Goal: Information Seeking & Learning: Learn about a topic

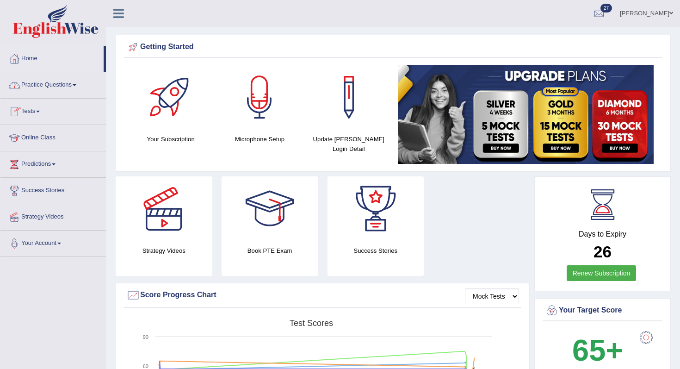
click at [60, 89] on link "Practice Questions" at bounding box center [53, 83] width 106 height 23
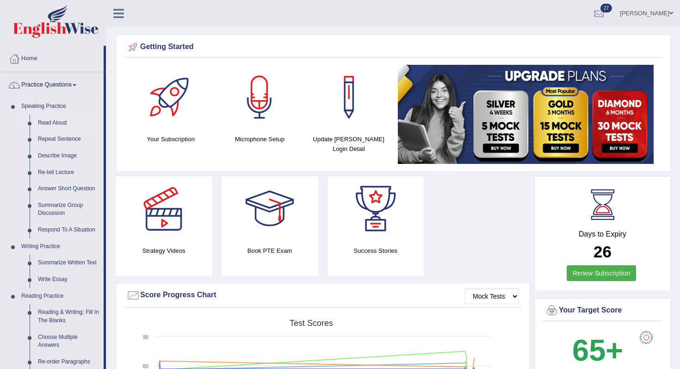
click at [49, 119] on link "Read Aloud" at bounding box center [69, 123] width 70 height 17
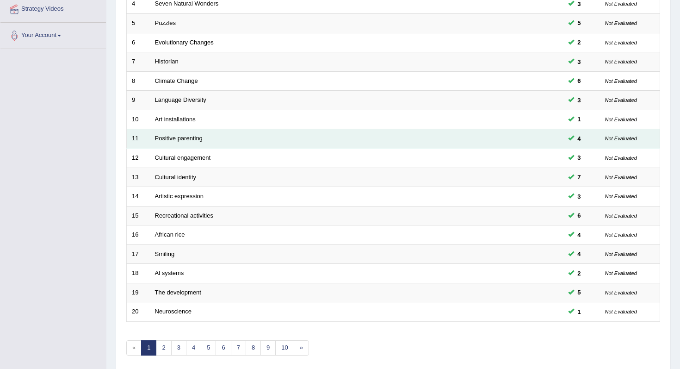
scroll to position [244, 0]
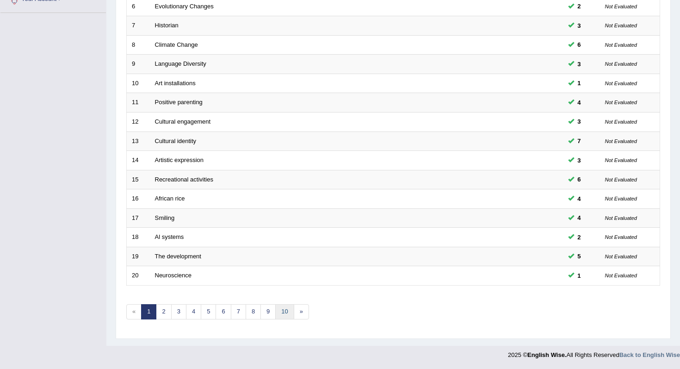
click at [291, 311] on link "10" at bounding box center [284, 311] width 19 height 15
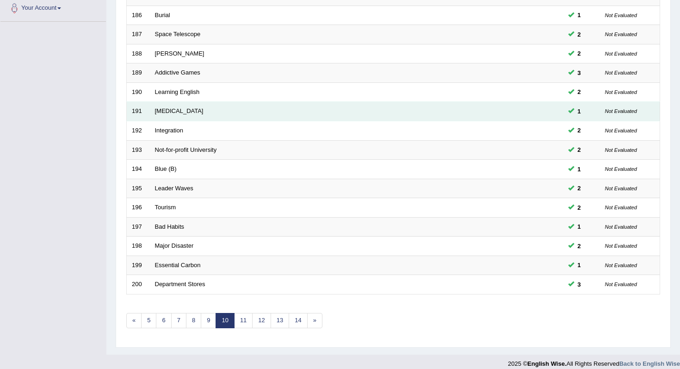
scroll to position [244, 0]
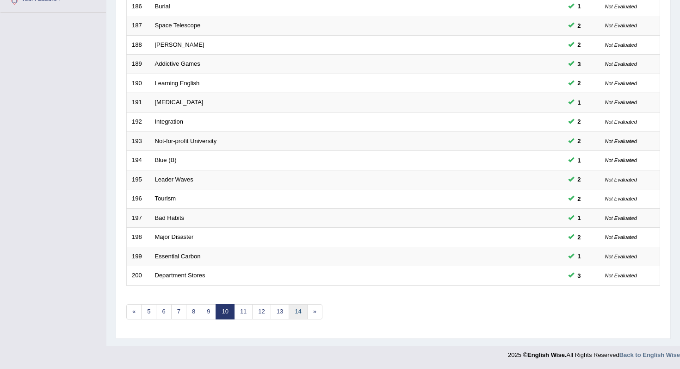
click at [292, 309] on link "14" at bounding box center [298, 311] width 19 height 15
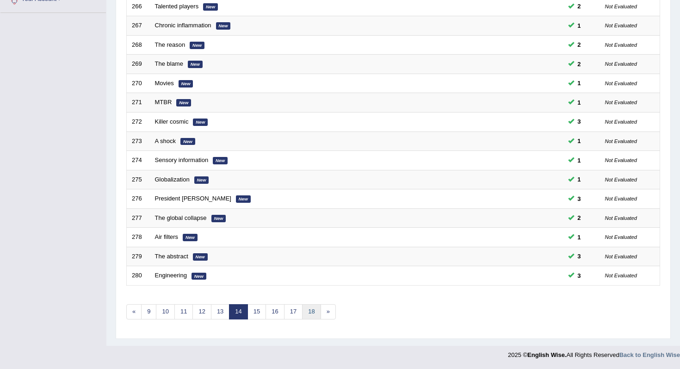
click at [305, 313] on link "18" at bounding box center [311, 311] width 19 height 15
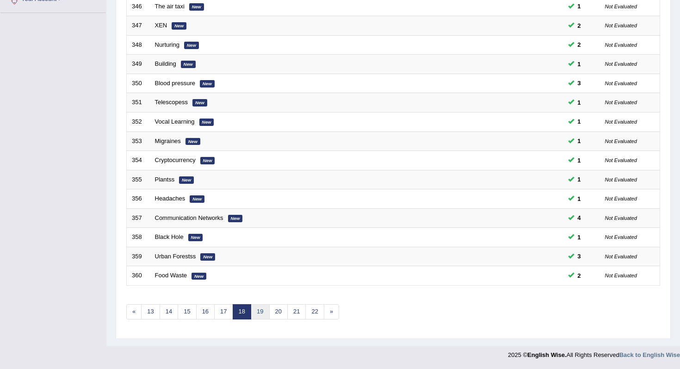
click at [262, 307] on link "19" at bounding box center [260, 311] width 19 height 15
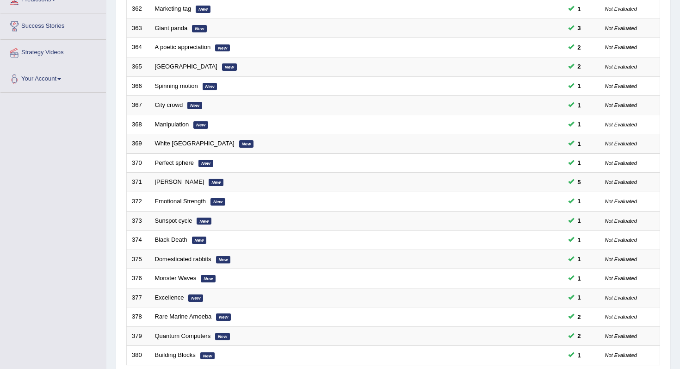
scroll to position [244, 0]
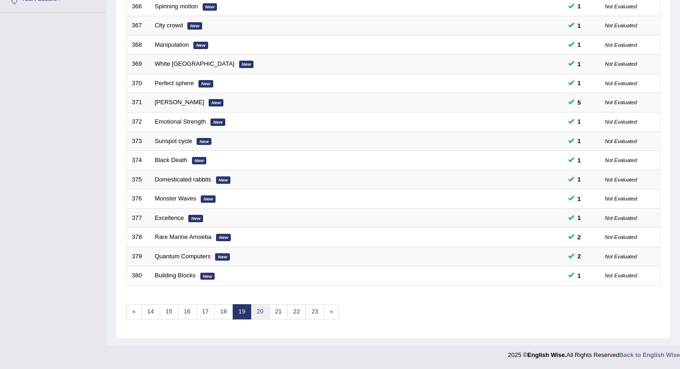
click at [253, 306] on link "20" at bounding box center [260, 311] width 19 height 15
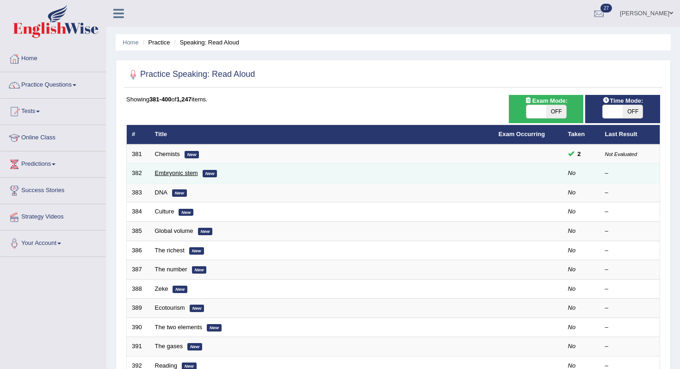
click at [169, 176] on link "Embryonic stem" at bounding box center [176, 172] width 43 height 7
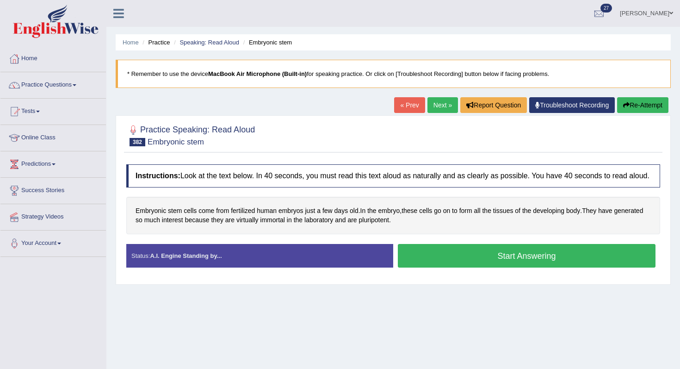
click at [467, 25] on ul "[PERSON_NAME] Toggle navigation Username: [PERSON_NAME] Access Type: Online Sub…" at bounding box center [480, 13] width 402 height 26
click at [417, 260] on button "Start Answering" at bounding box center [527, 256] width 258 height 24
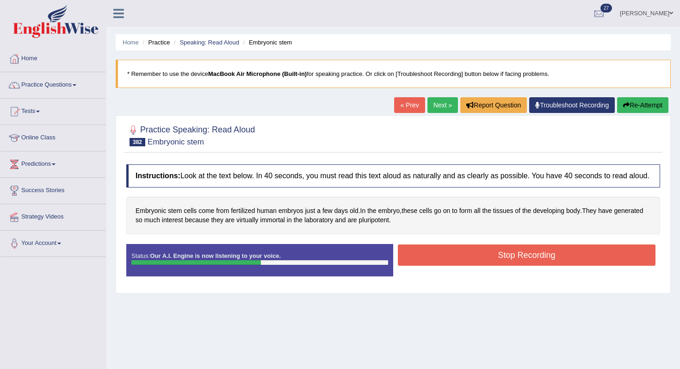
click at [425, 262] on button "Stop Recording" at bounding box center [527, 254] width 258 height 21
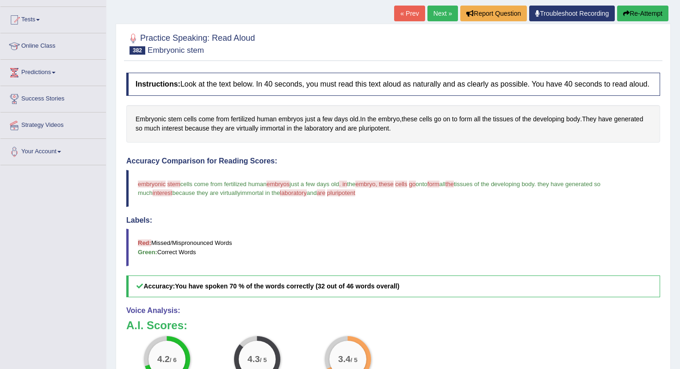
scroll to position [91, 0]
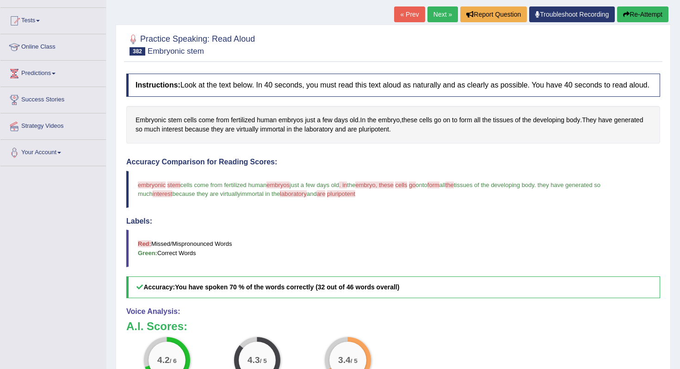
drag, startPoint x: 438, startPoint y: 142, endPoint x: 526, endPoint y: 154, distance: 89.2
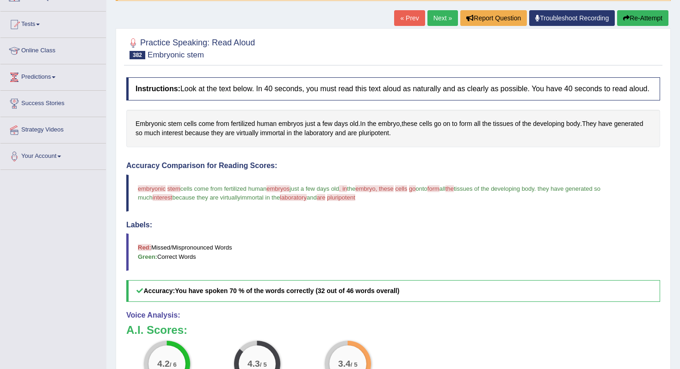
click at [447, 19] on link "Next »" at bounding box center [443, 18] width 31 height 16
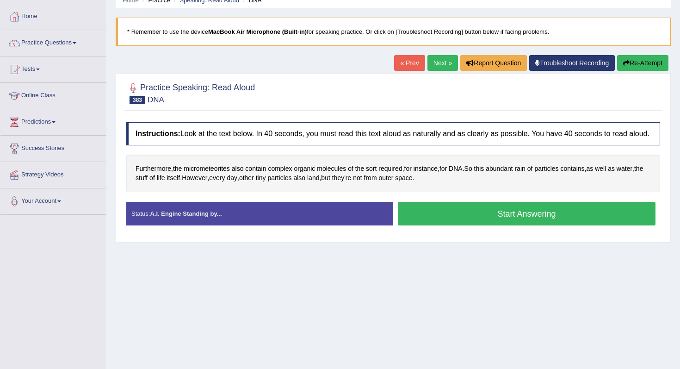
scroll to position [38, 0]
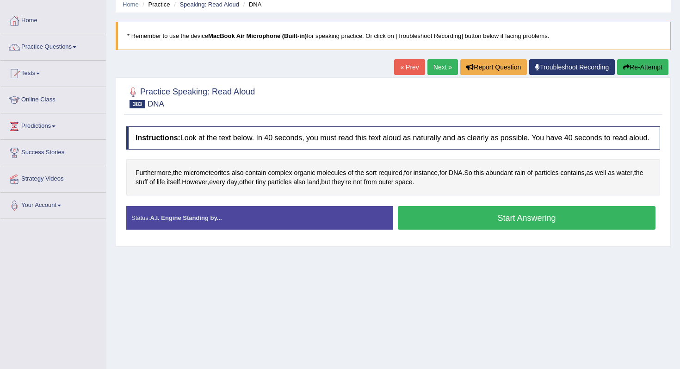
click at [405, 72] on link "« Prev" at bounding box center [409, 67] width 31 height 16
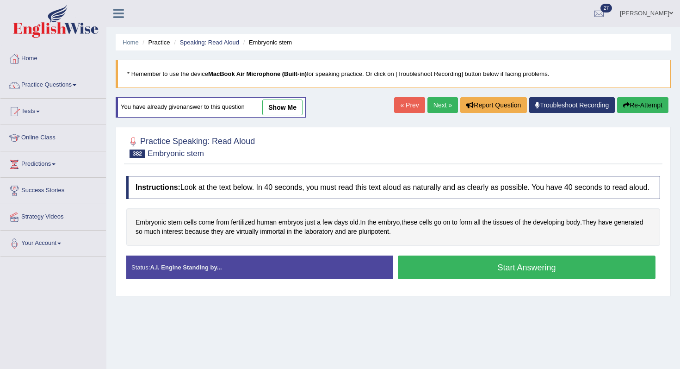
click at [485, 279] on button "Start Answering" at bounding box center [527, 268] width 258 height 24
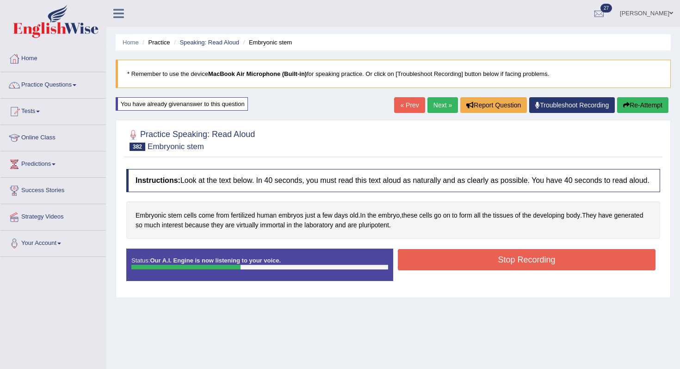
click at [481, 265] on button "Stop Recording" at bounding box center [527, 259] width 258 height 21
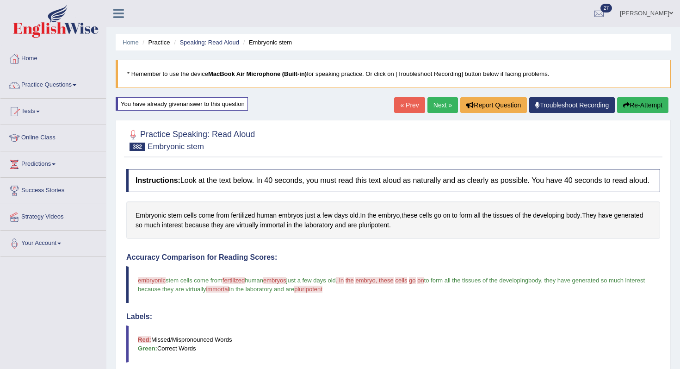
click at [442, 106] on link "Next »" at bounding box center [443, 105] width 31 height 16
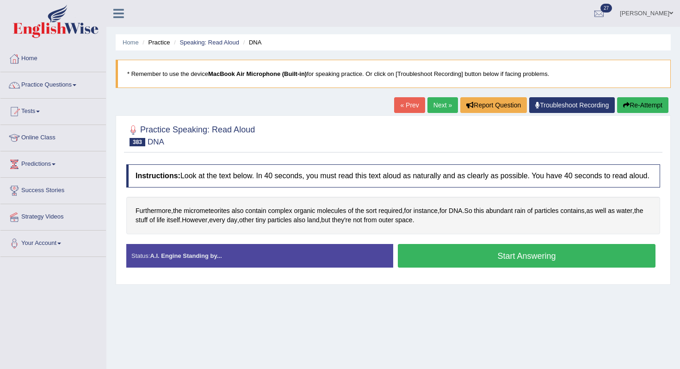
click at [457, 268] on button "Start Answering" at bounding box center [527, 256] width 258 height 24
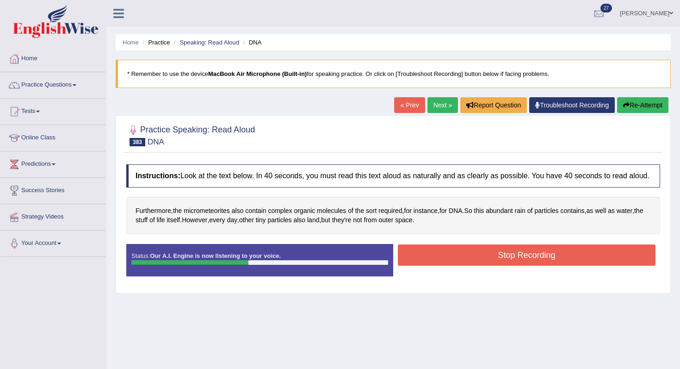
drag, startPoint x: 598, startPoint y: 264, endPoint x: 598, endPoint y: 269, distance: 5.1
click at [598, 265] on button "Stop Recording" at bounding box center [527, 254] width 258 height 21
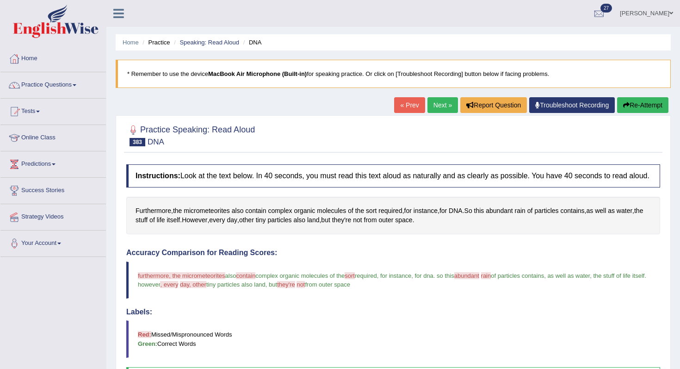
click at [659, 109] on button "Re-Attempt" at bounding box center [642, 105] width 51 height 16
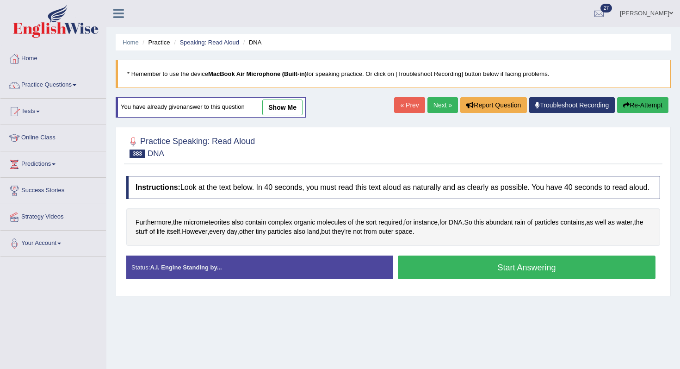
click at [589, 279] on button "Start Answering" at bounding box center [527, 268] width 258 height 24
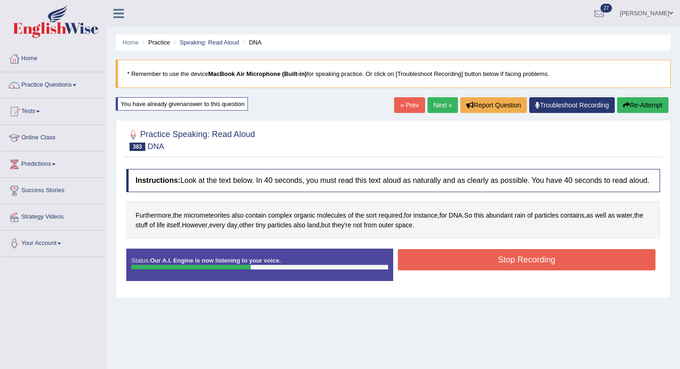
click at [554, 266] on button "Stop Recording" at bounding box center [527, 259] width 258 height 21
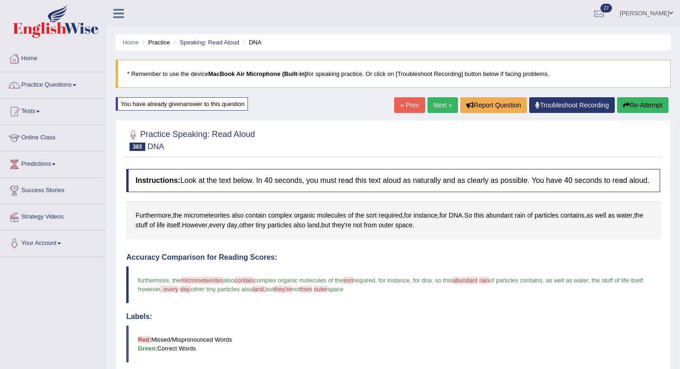
drag, startPoint x: 554, startPoint y: 266, endPoint x: 615, endPoint y: 325, distance: 84.8
click at [428, 102] on link "Next »" at bounding box center [443, 105] width 31 height 16
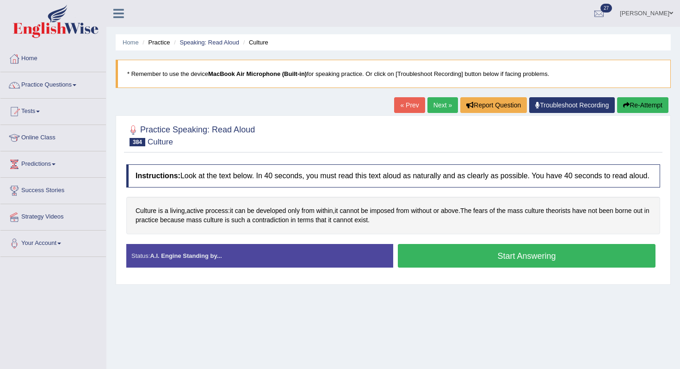
click at [423, 262] on button "Start Answering" at bounding box center [527, 256] width 258 height 24
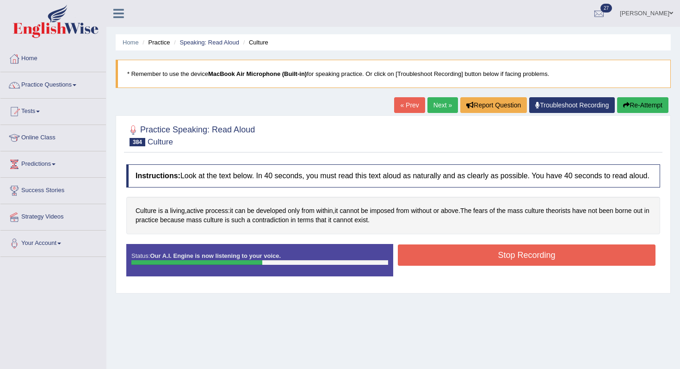
click at [548, 266] on button "Stop Recording" at bounding box center [527, 254] width 258 height 21
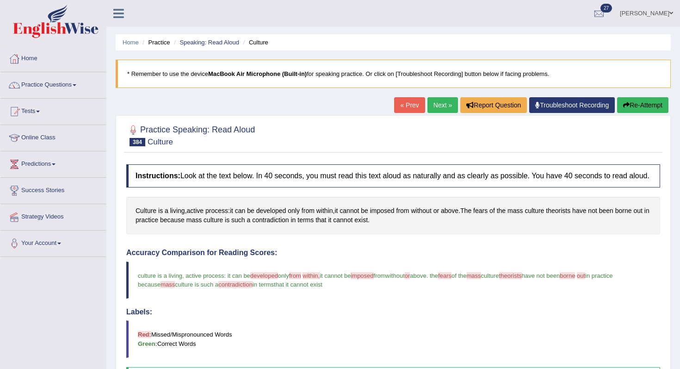
click at [620, 97] on button "Re-Attempt" at bounding box center [642, 105] width 51 height 16
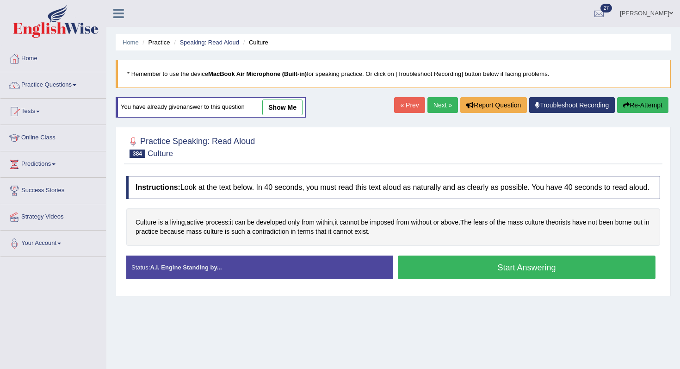
click at [497, 273] on button "Start Answering" at bounding box center [527, 268] width 258 height 24
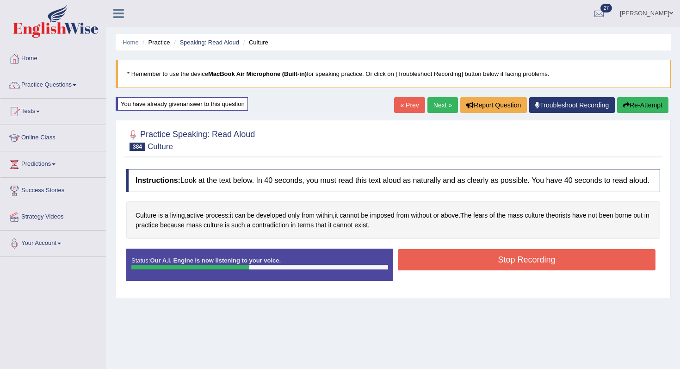
click at [497, 270] on button "Stop Recording" at bounding box center [527, 259] width 258 height 21
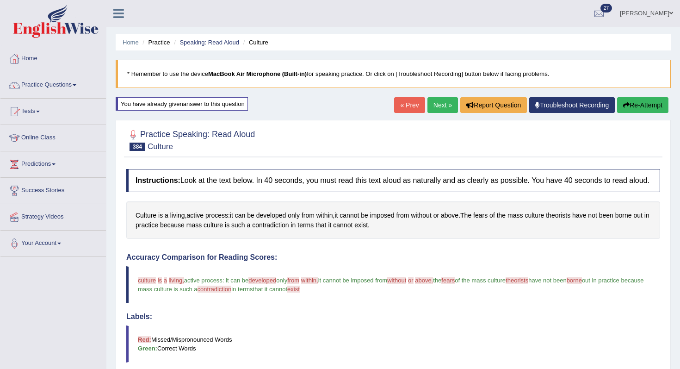
click at [439, 108] on link "Next »" at bounding box center [443, 105] width 31 height 16
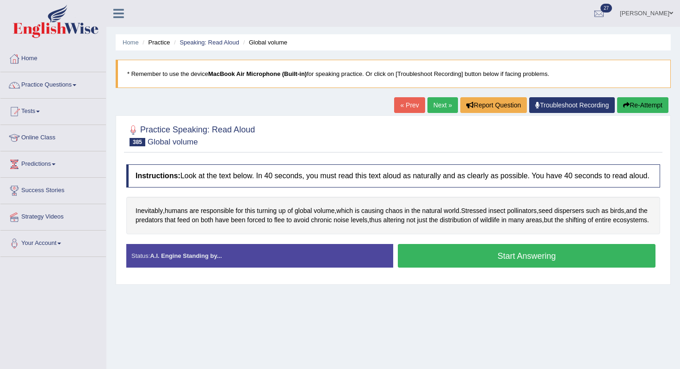
click at [487, 268] on button "Start Answering" at bounding box center [527, 256] width 258 height 24
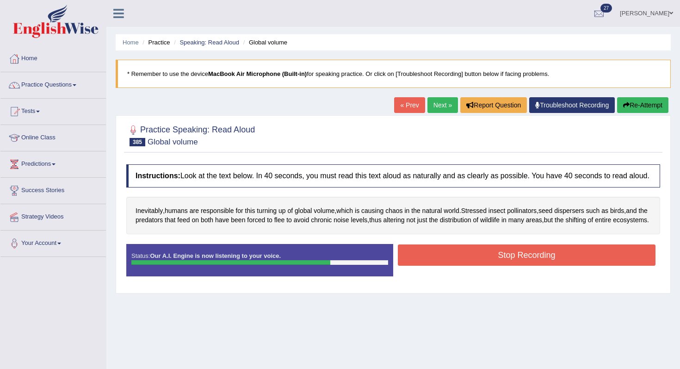
click at [453, 266] on button "Stop Recording" at bounding box center [527, 254] width 258 height 21
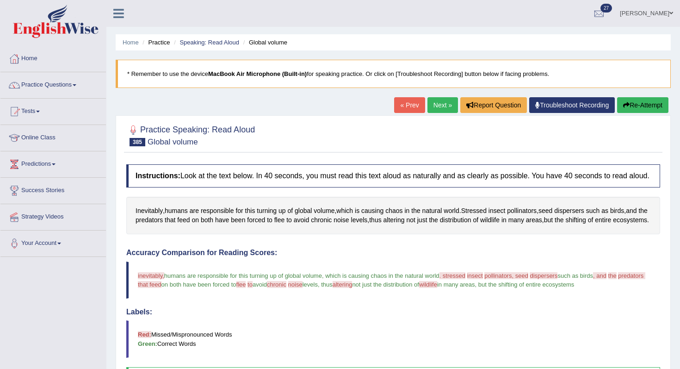
click at [626, 100] on button "Re-Attempt" at bounding box center [642, 105] width 51 height 16
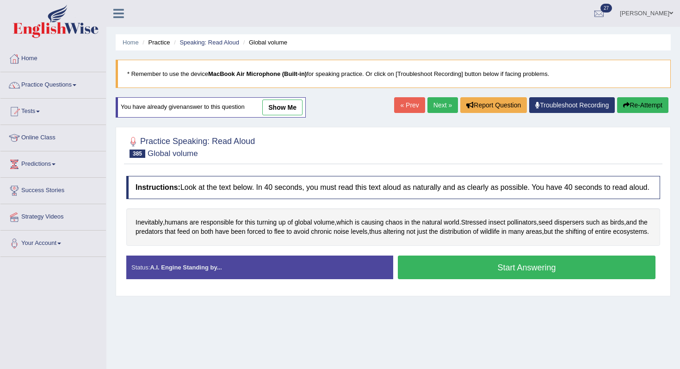
click at [449, 282] on div "Stop Recording" at bounding box center [526, 281] width 267 height 0
click at [448, 279] on button "Start Answering" at bounding box center [527, 268] width 258 height 24
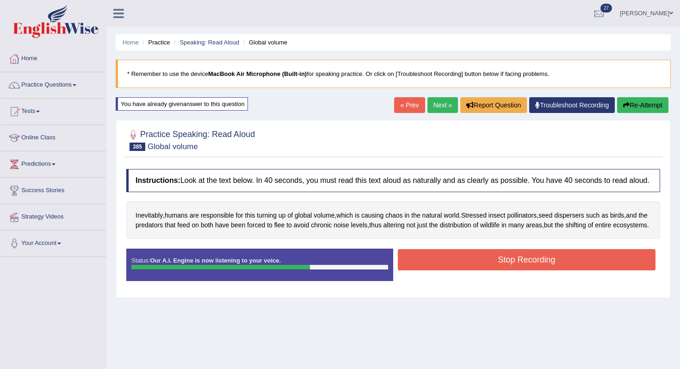
click at [501, 270] on button "Stop Recording" at bounding box center [527, 259] width 258 height 21
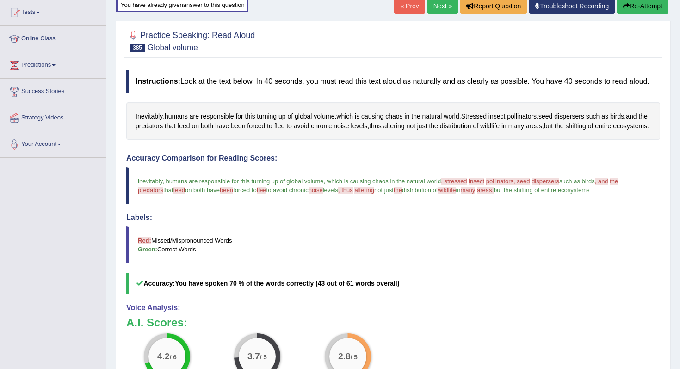
scroll to position [48, 0]
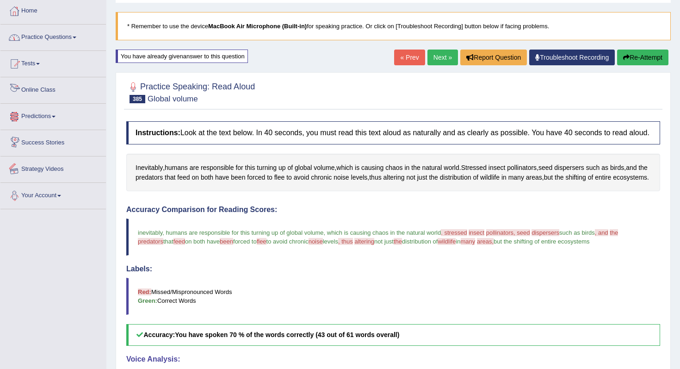
click at [19, 40] on div at bounding box center [14, 38] width 14 height 14
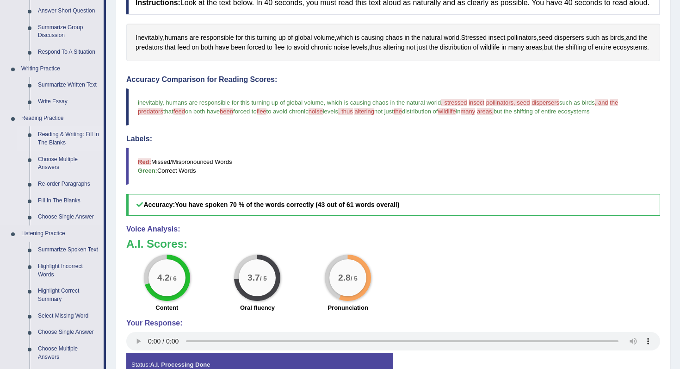
scroll to position [171, 0]
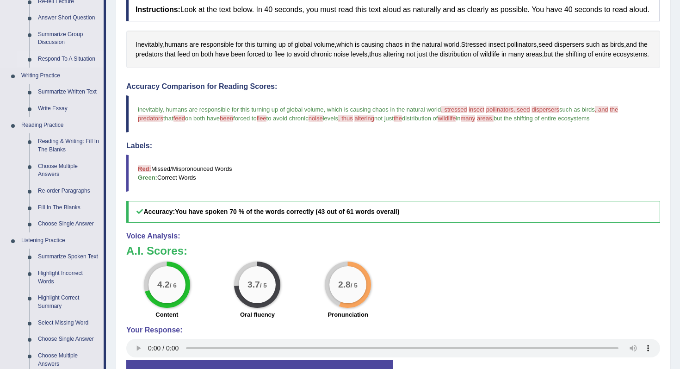
click at [45, 56] on link "Respond To A Situation" at bounding box center [69, 59] width 70 height 17
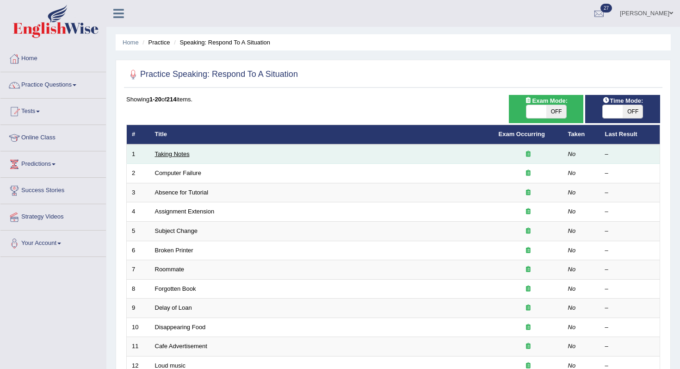
click at [163, 154] on link "Taking Notes" at bounding box center [172, 153] width 35 height 7
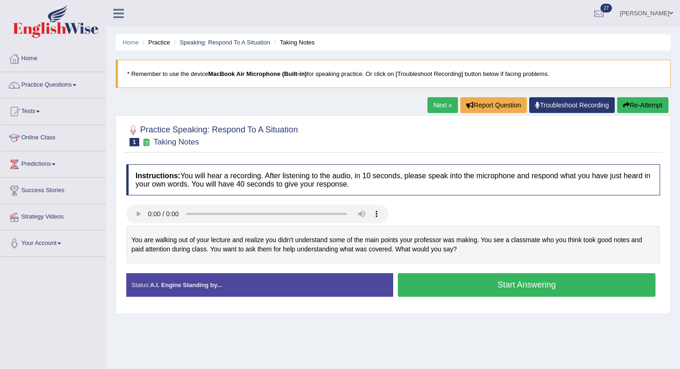
scroll to position [1, 0]
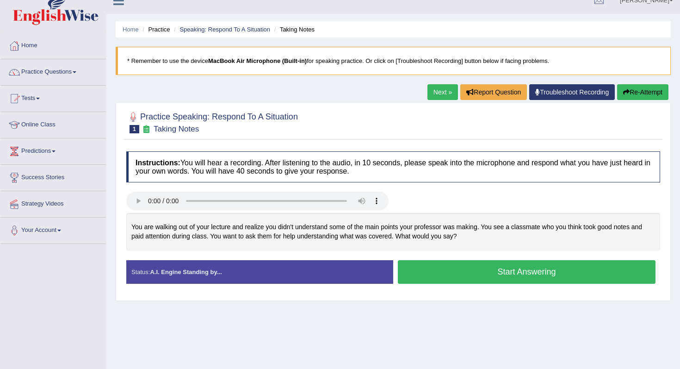
scroll to position [13, 0]
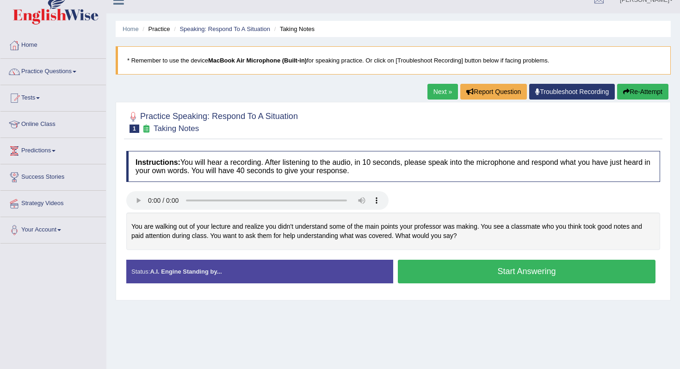
click at [302, 97] on div "Home Practice Speaking: Respond To A Situation Taking Notes * Remember to use t…" at bounding box center [393, 218] width 574 height 463
click at [33, 66] on link "Practice Questions" at bounding box center [53, 70] width 106 height 23
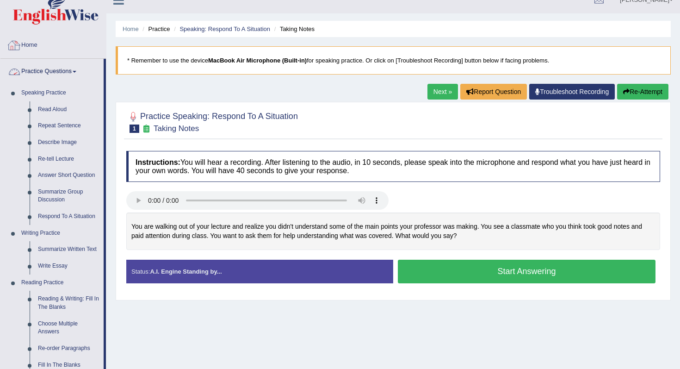
click at [56, 67] on link "Practice Questions" at bounding box center [51, 70] width 103 height 23
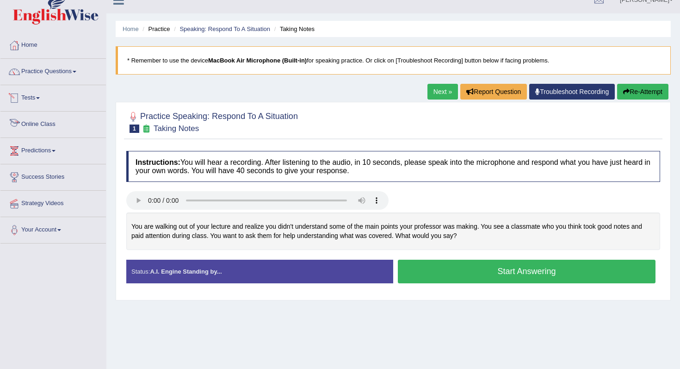
click at [41, 110] on li "Tests Take Practice Sectional Test Take Mock Test History" at bounding box center [53, 98] width 106 height 26
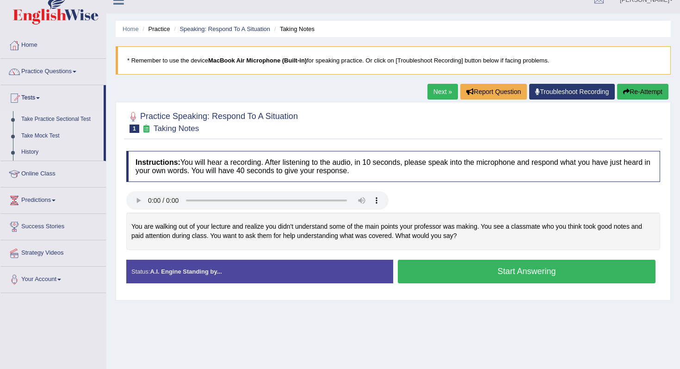
click at [47, 122] on link "Take Practice Sectional Test" at bounding box center [60, 119] width 87 height 17
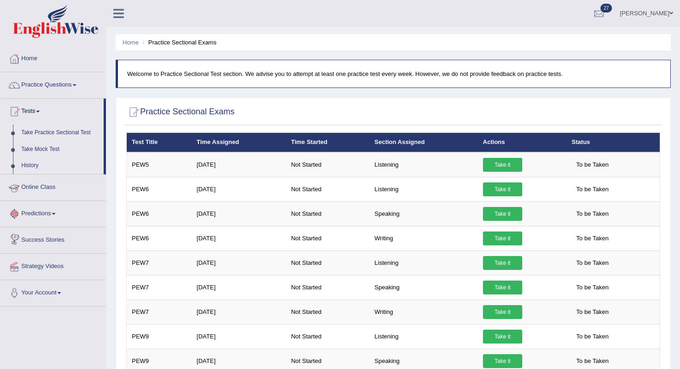
click at [41, 167] on link "History" at bounding box center [60, 165] width 87 height 17
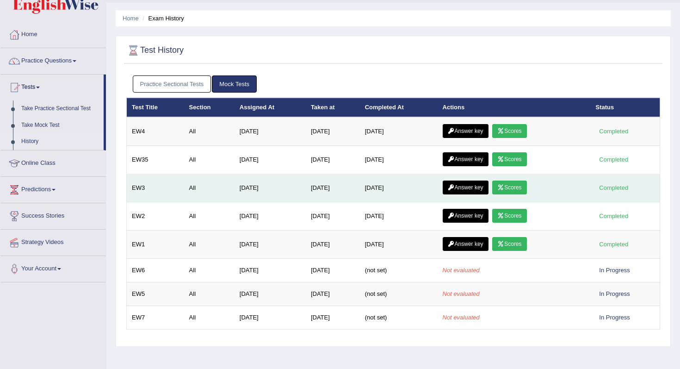
scroll to position [22, 0]
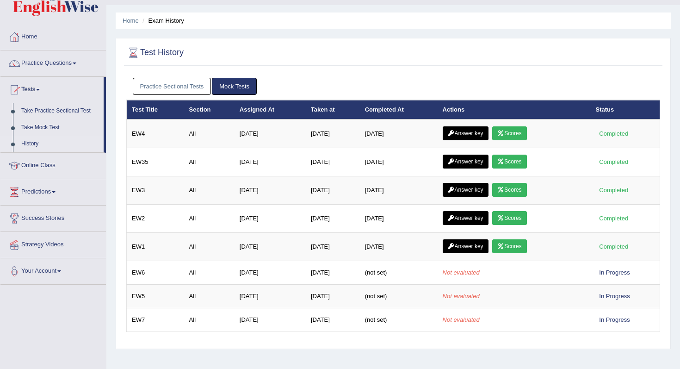
click at [160, 83] on link "Practice Sectional Tests" at bounding box center [172, 86] width 79 height 17
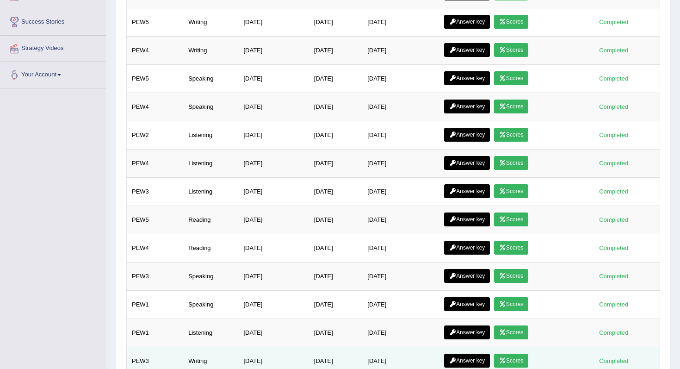
scroll to position [0, 0]
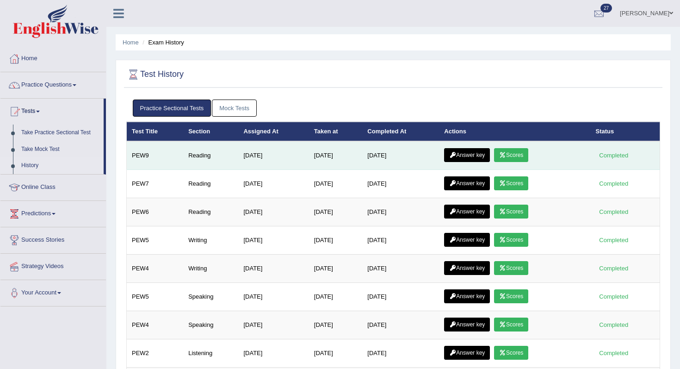
click at [522, 156] on link "Scores" at bounding box center [511, 155] width 34 height 14
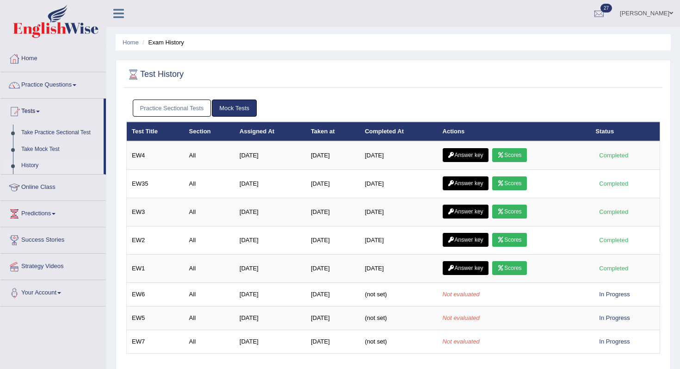
click at [169, 114] on link "Practice Sectional Tests" at bounding box center [172, 108] width 79 height 17
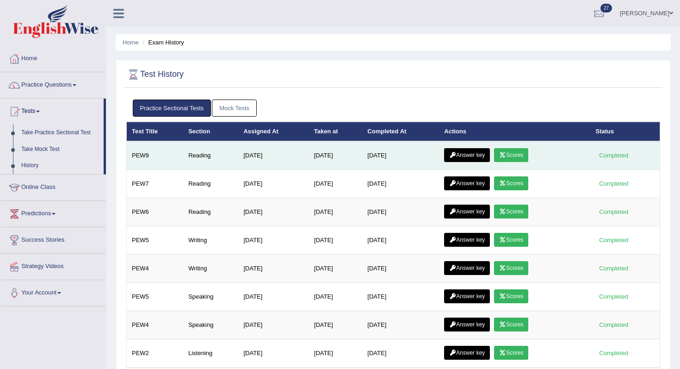
click at [477, 156] on link "Answer key" at bounding box center [467, 155] width 46 height 14
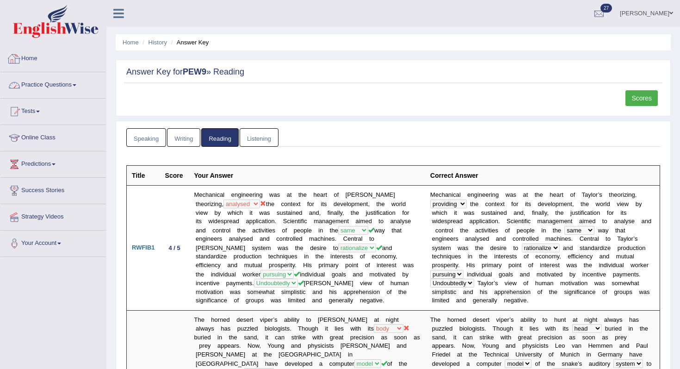
click at [27, 83] on link "Practice Questions" at bounding box center [53, 83] width 106 height 23
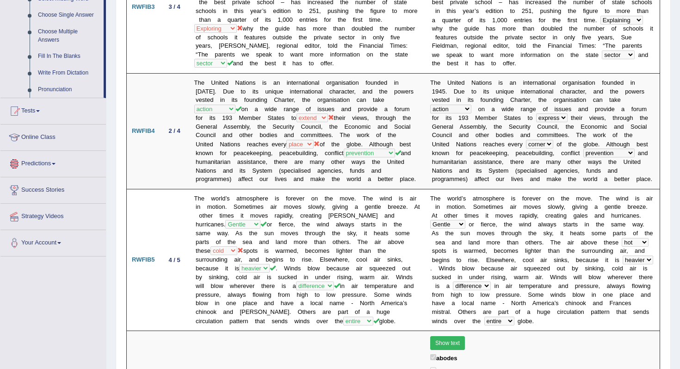
click at [51, 107] on link "Tests" at bounding box center [53, 109] width 106 height 23
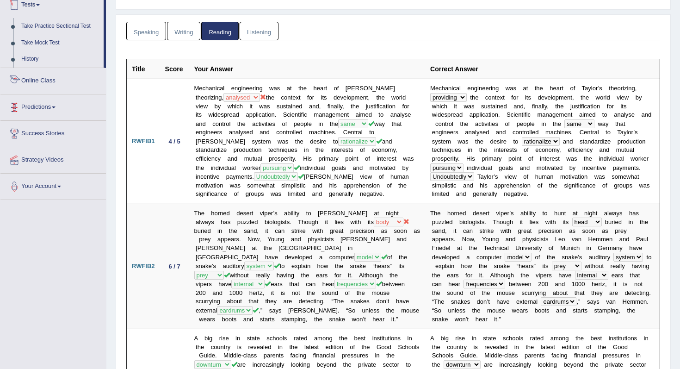
scroll to position [104, 0]
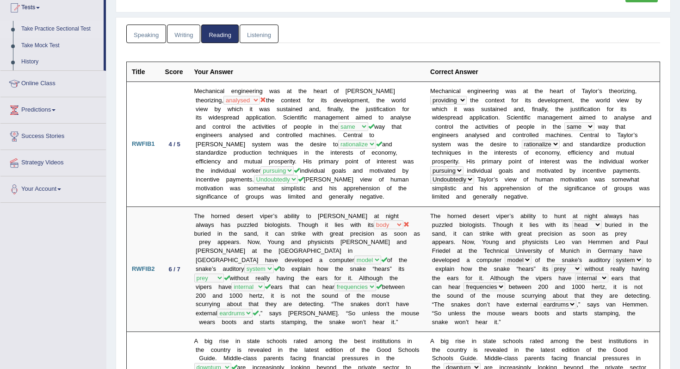
click at [38, 25] on link "Take Practice Sectional Test" at bounding box center [60, 29] width 87 height 17
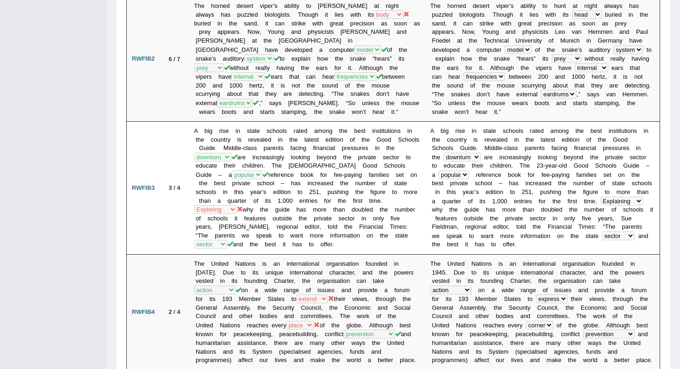
scroll to position [0, 0]
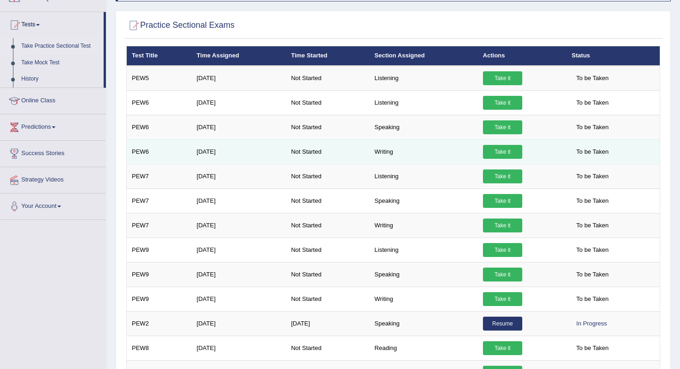
scroll to position [120, 0]
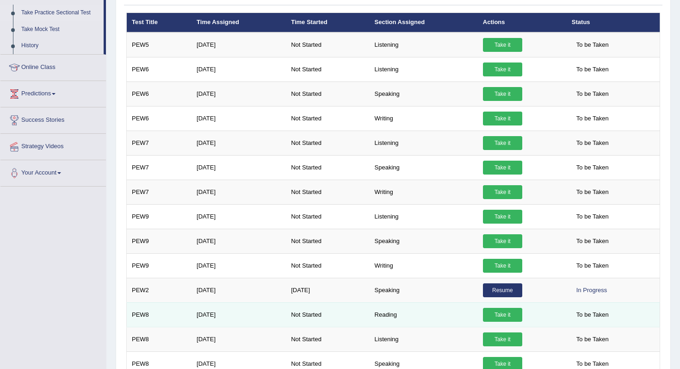
click at [501, 314] on link "Take it" at bounding box center [502, 315] width 39 height 14
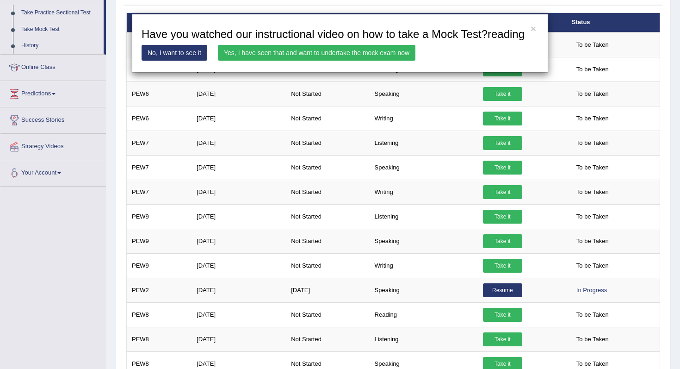
click at [257, 61] on link "Yes, I have seen that and want to undertake the mock exam now" at bounding box center [317, 53] width 198 height 16
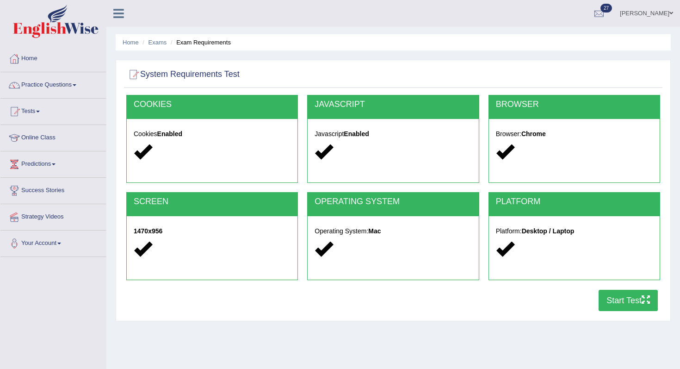
click at [640, 304] on button "Start Test" at bounding box center [628, 300] width 59 height 21
